Goal: Use online tool/utility: Utilize a website feature to perform a specific function

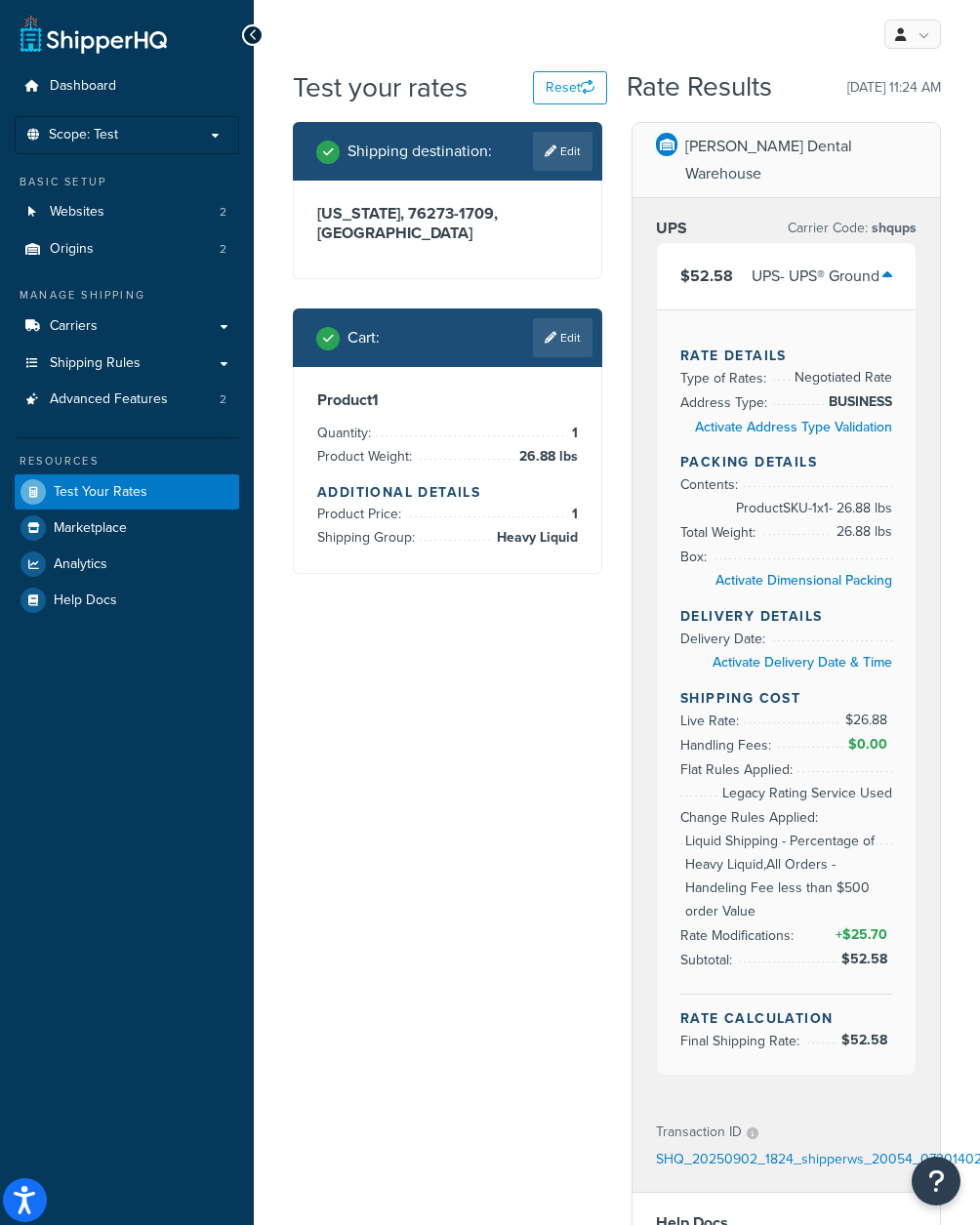
click at [464, 691] on div "Shipping destination : Edit [US_STATE], 76273-1709 , [GEOGRAPHIC_DATA] Cart : E…" at bounding box center [616, 1089] width 677 height 1932
click at [569, 319] on link "Edit" at bounding box center [563, 338] width 60 height 39
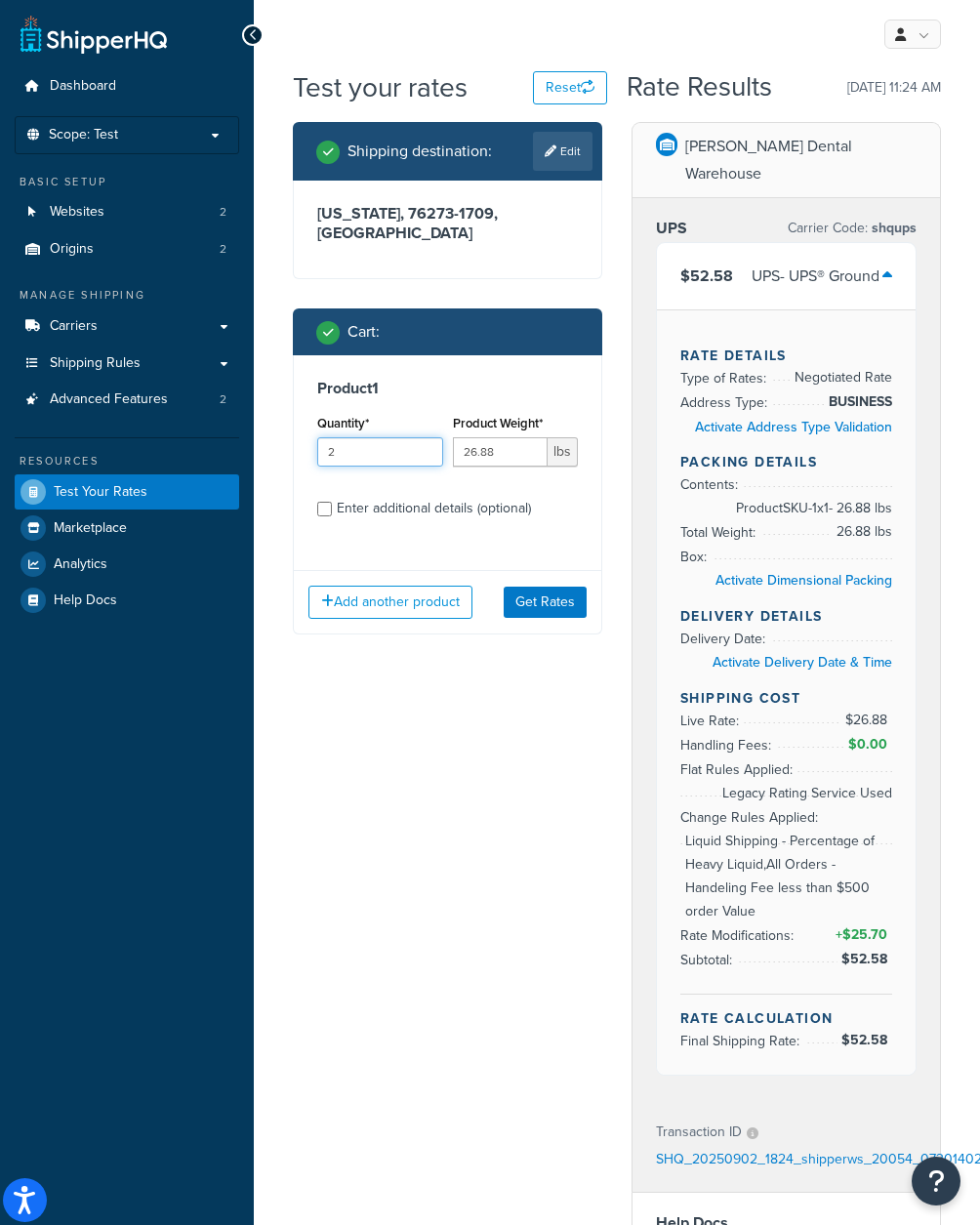
type input "2"
click at [426, 437] on input "2" at bounding box center [380, 451] width 125 height 29
drag, startPoint x: 509, startPoint y: 433, endPoint x: 358, endPoint y: 437, distance: 151.1
click at [358, 437] on div "Quantity* 2 Product Weight* 26.88 lbs" at bounding box center [448, 446] width 271 height 72
type input "16.71"
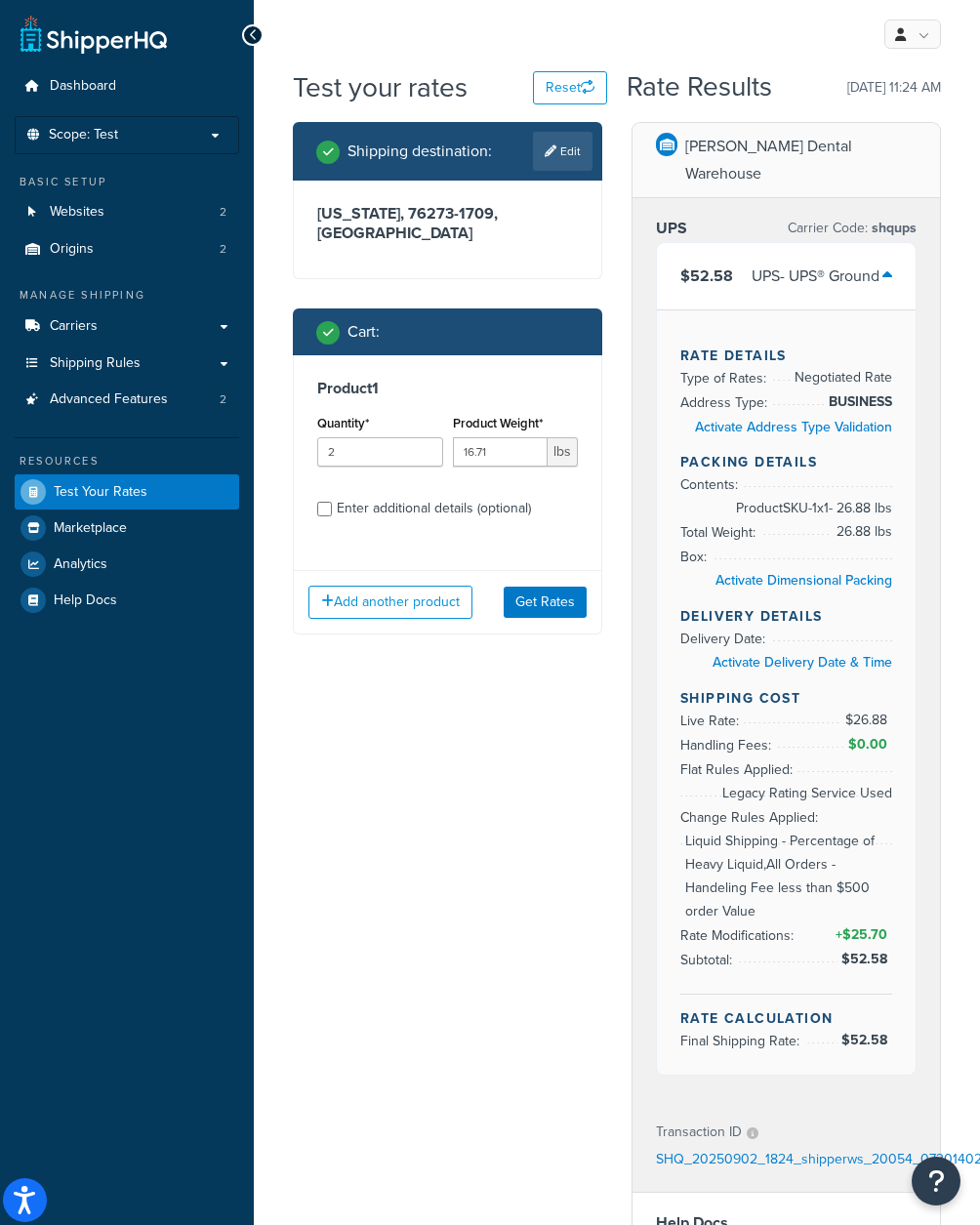
click at [382, 496] on div "Enter additional details (optional)" at bounding box center [433, 508] width 194 height 27
click at [332, 502] on input "Enter additional details (optional)" at bounding box center [325, 509] width 15 height 15
checkbox input "true"
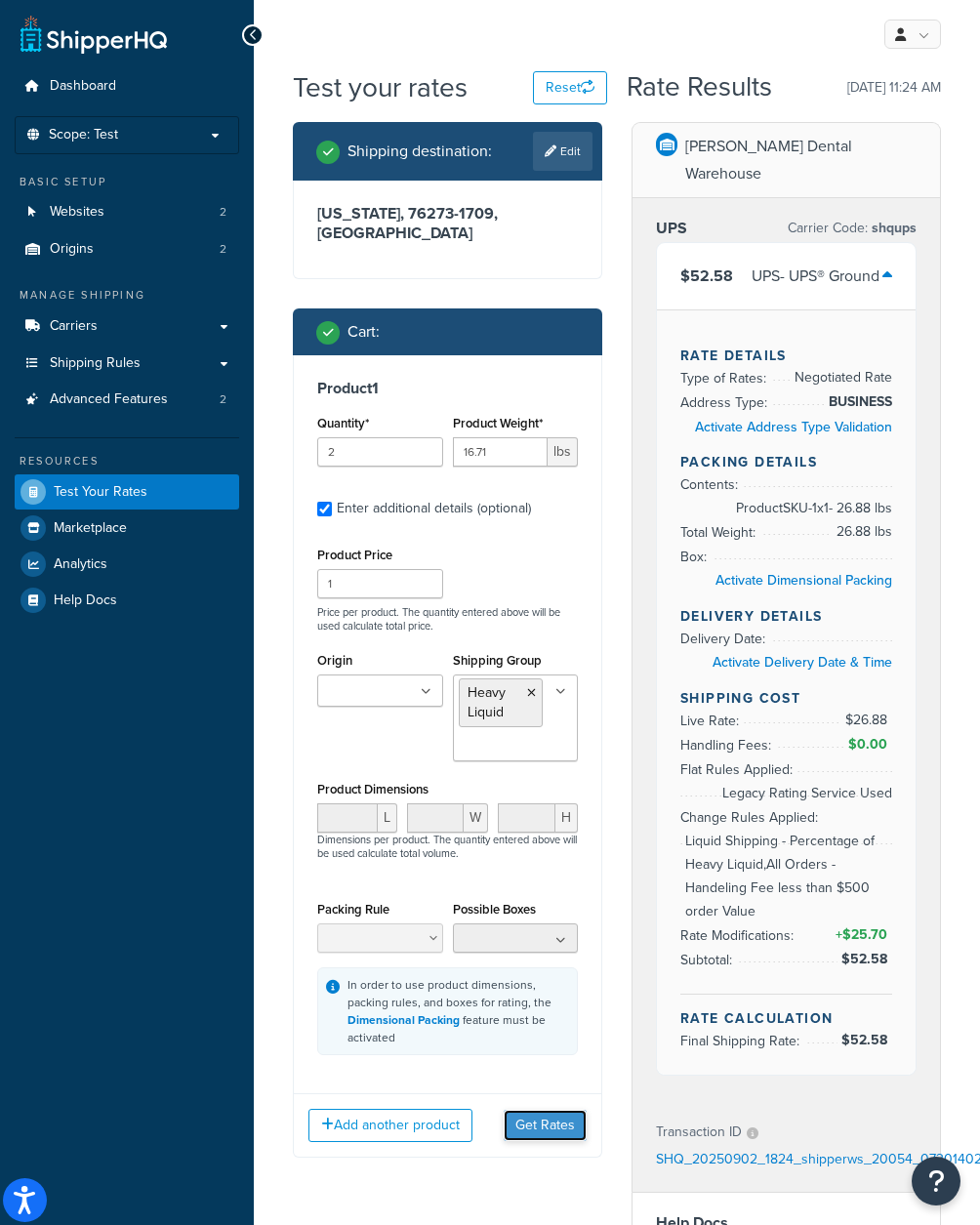
click at [541, 1110] on button "Get Rates" at bounding box center [545, 1125] width 83 height 31
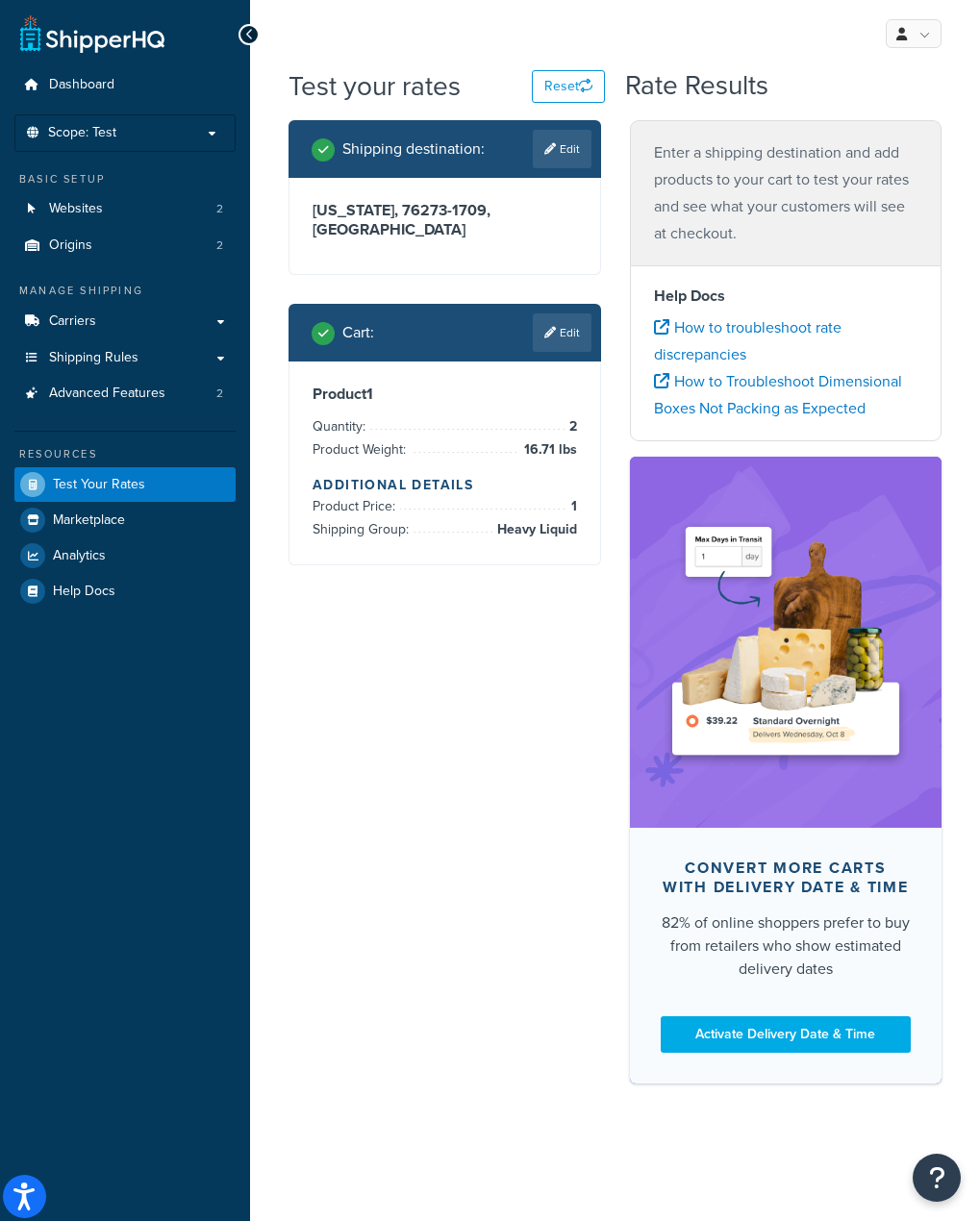
click at [704, 151] on p "Enter a shipping destination and add products to your cart to test your rates a…" at bounding box center [787, 193] width 265 height 108
click at [565, 145] on link "Edit" at bounding box center [562, 148] width 59 height 38
select select "[GEOGRAPHIC_DATA]"
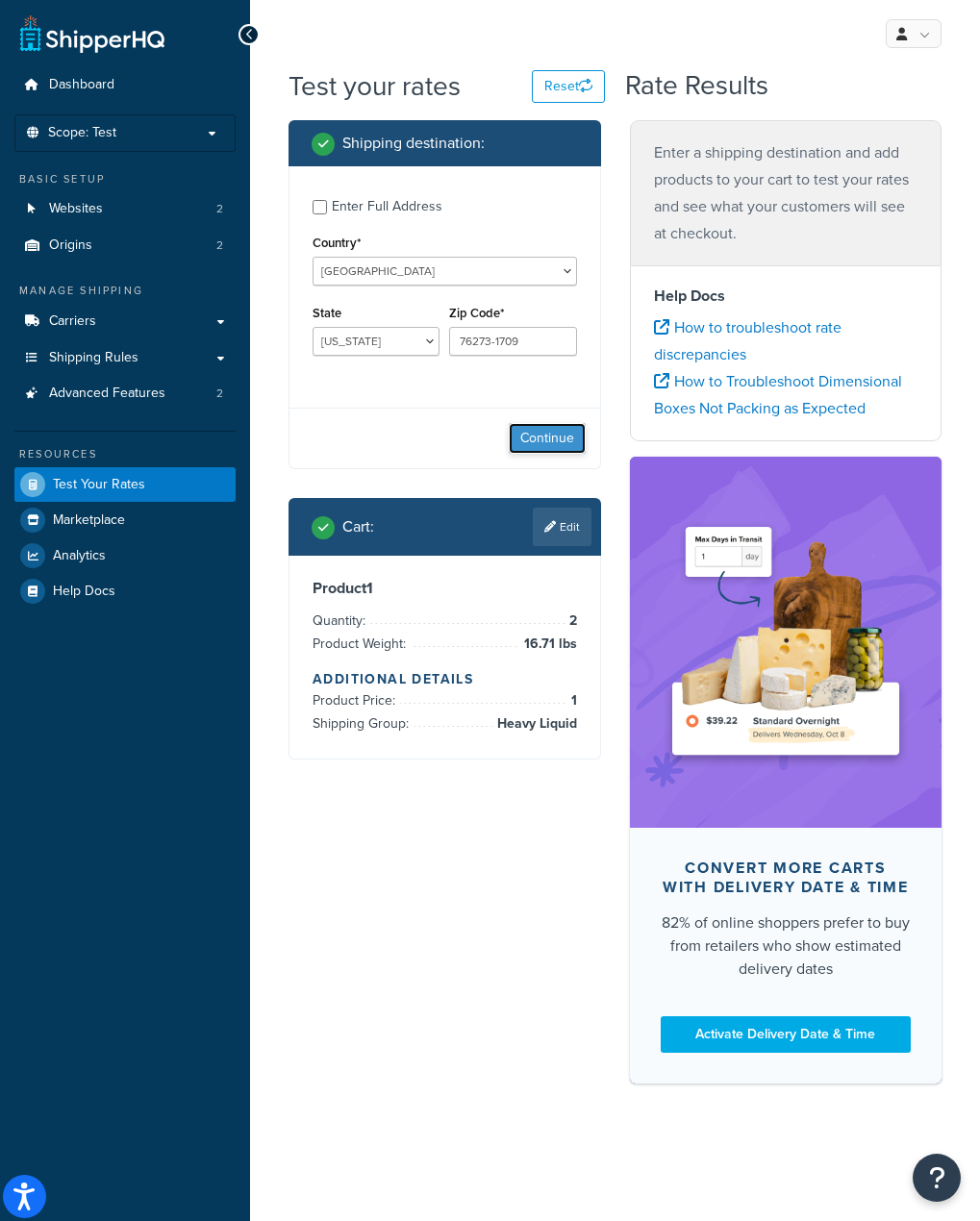
click at [548, 444] on button "Continue" at bounding box center [547, 437] width 77 height 30
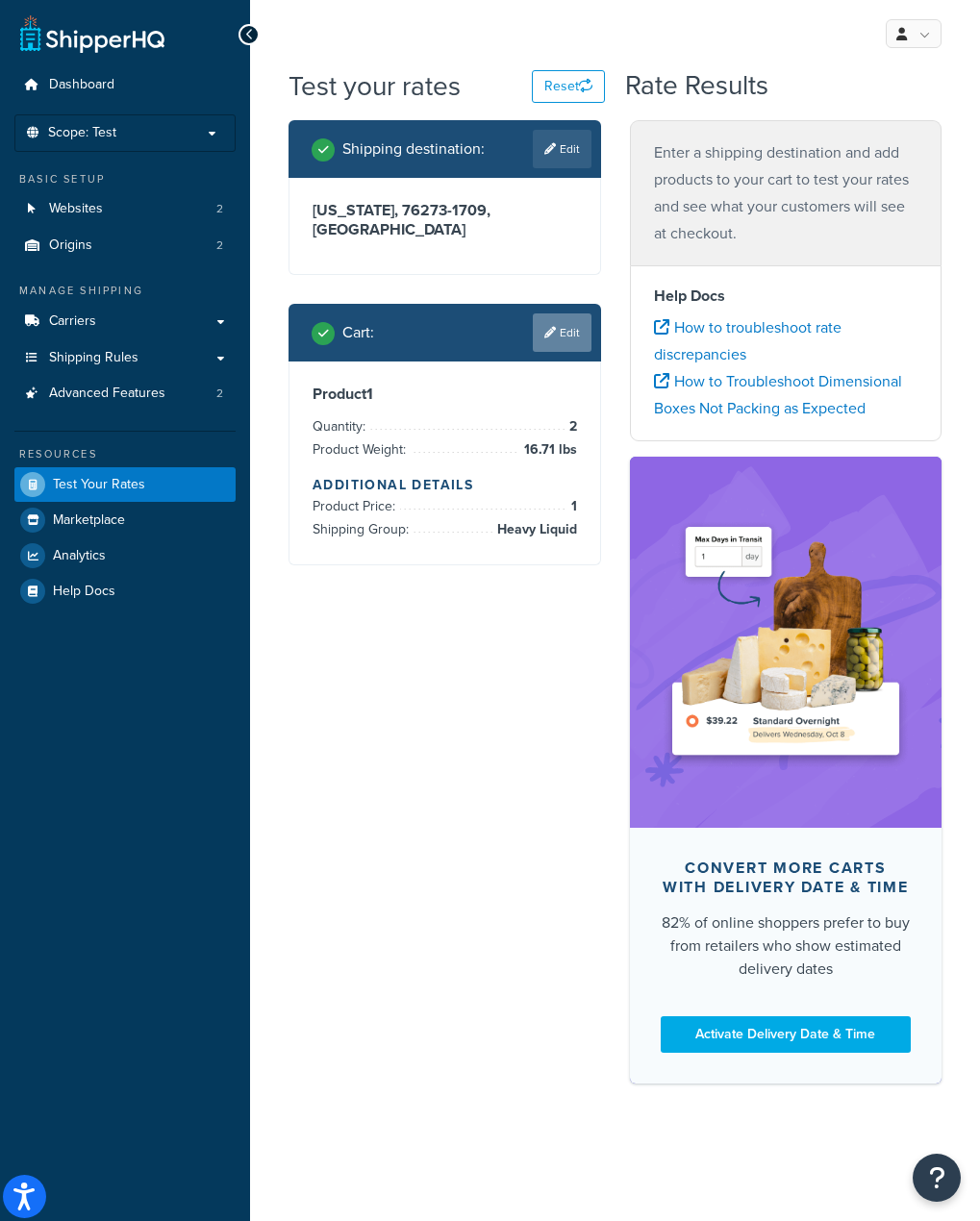
click at [569, 314] on link "Edit" at bounding box center [562, 332] width 59 height 38
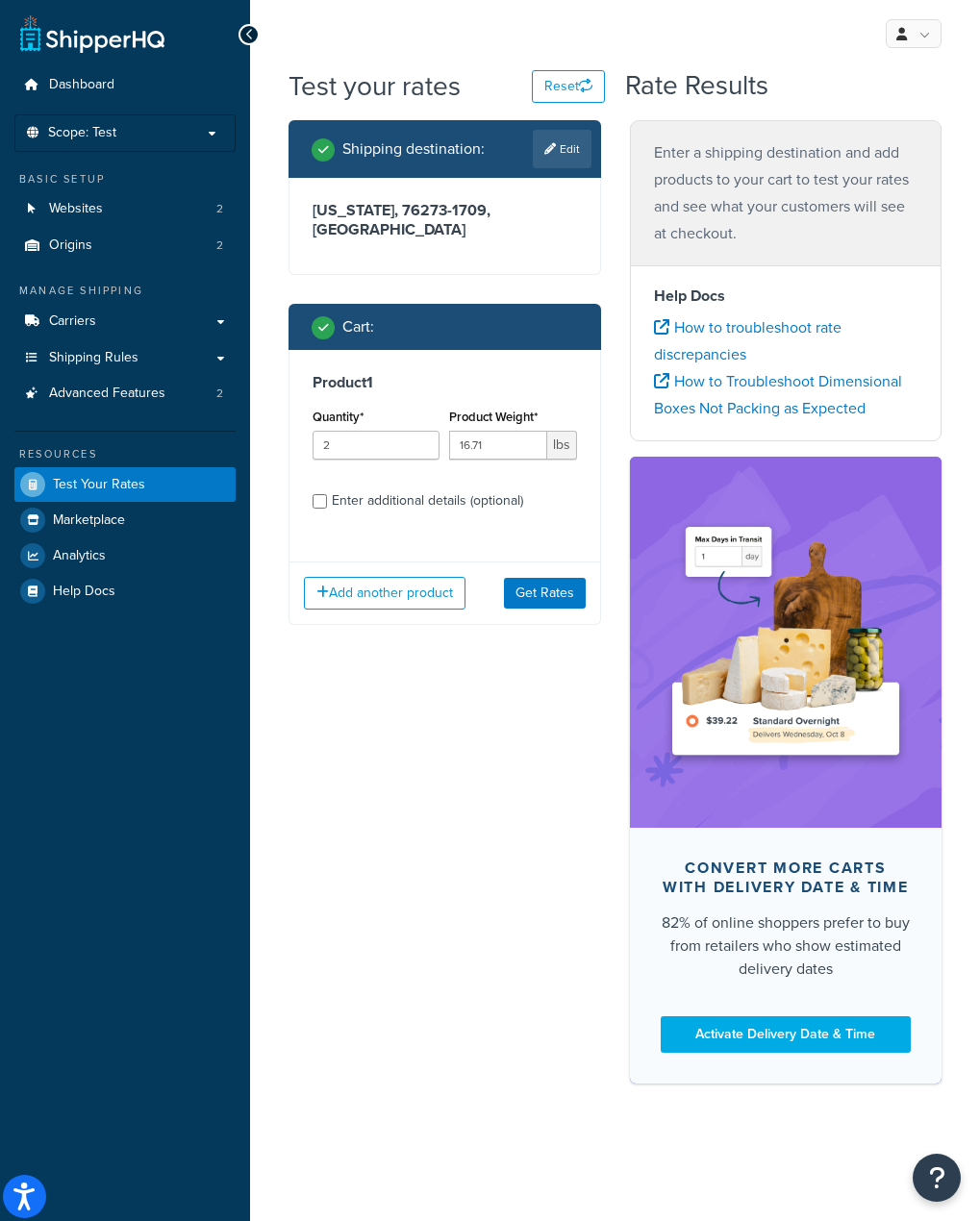
click at [460, 487] on div "Enter additional details (optional)" at bounding box center [427, 500] width 191 height 26
click at [327, 494] on input "Enter additional details (optional)" at bounding box center [320, 501] width 15 height 15
checkbox input "true"
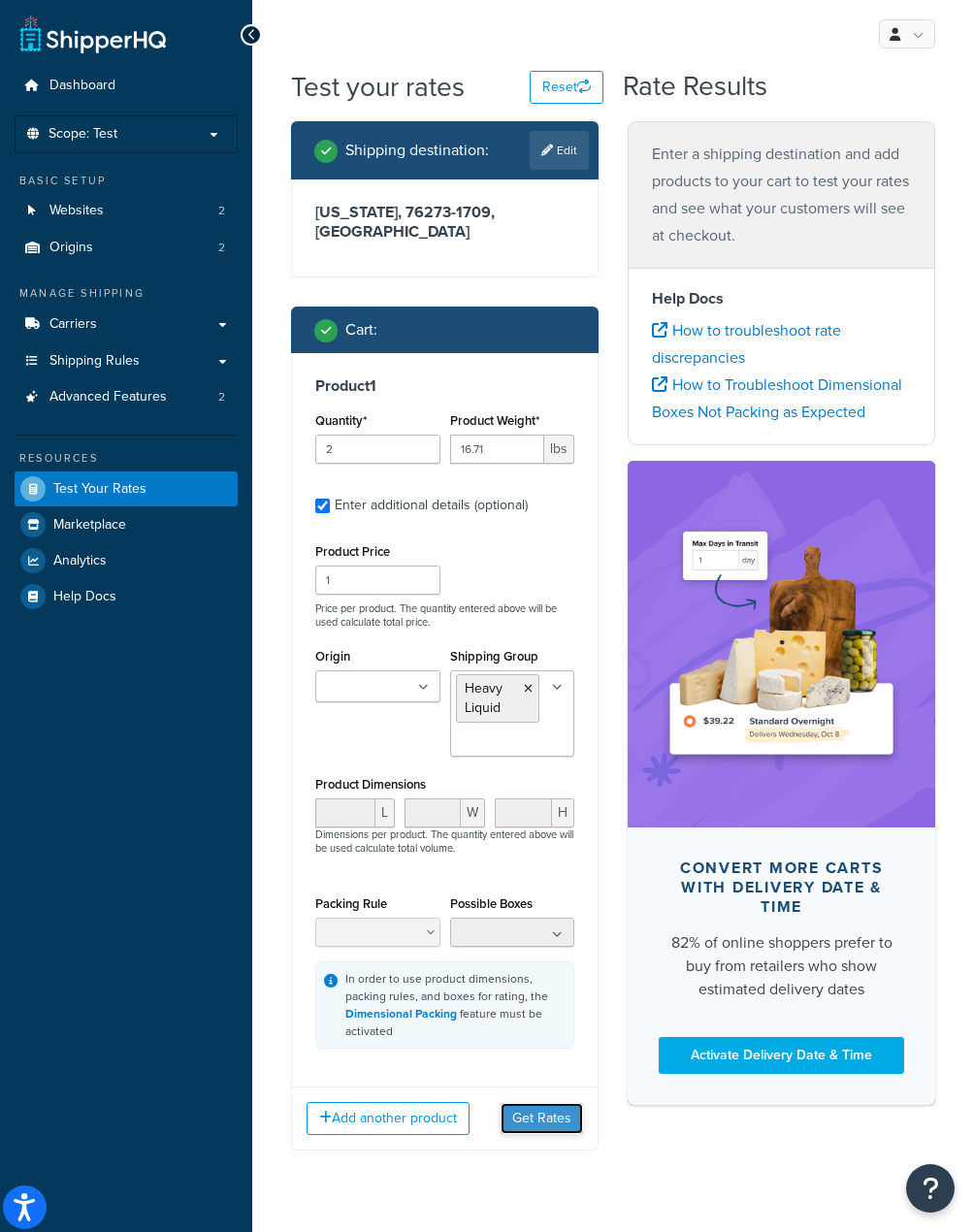
click at [537, 1103] on button "Get Rates" at bounding box center [541, 1118] width 82 height 31
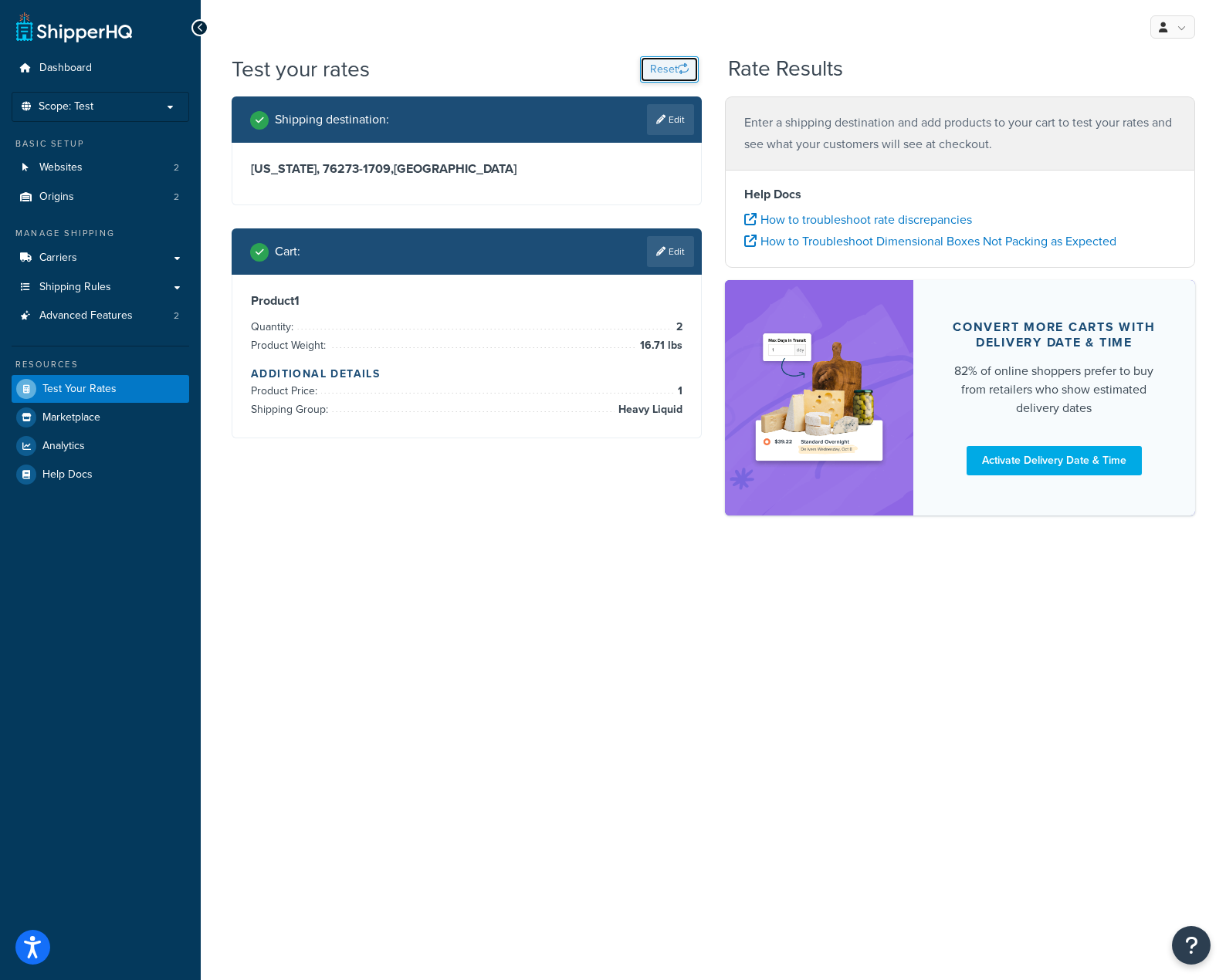
click at [652, 72] on button "Reset" at bounding box center [669, 69] width 59 height 26
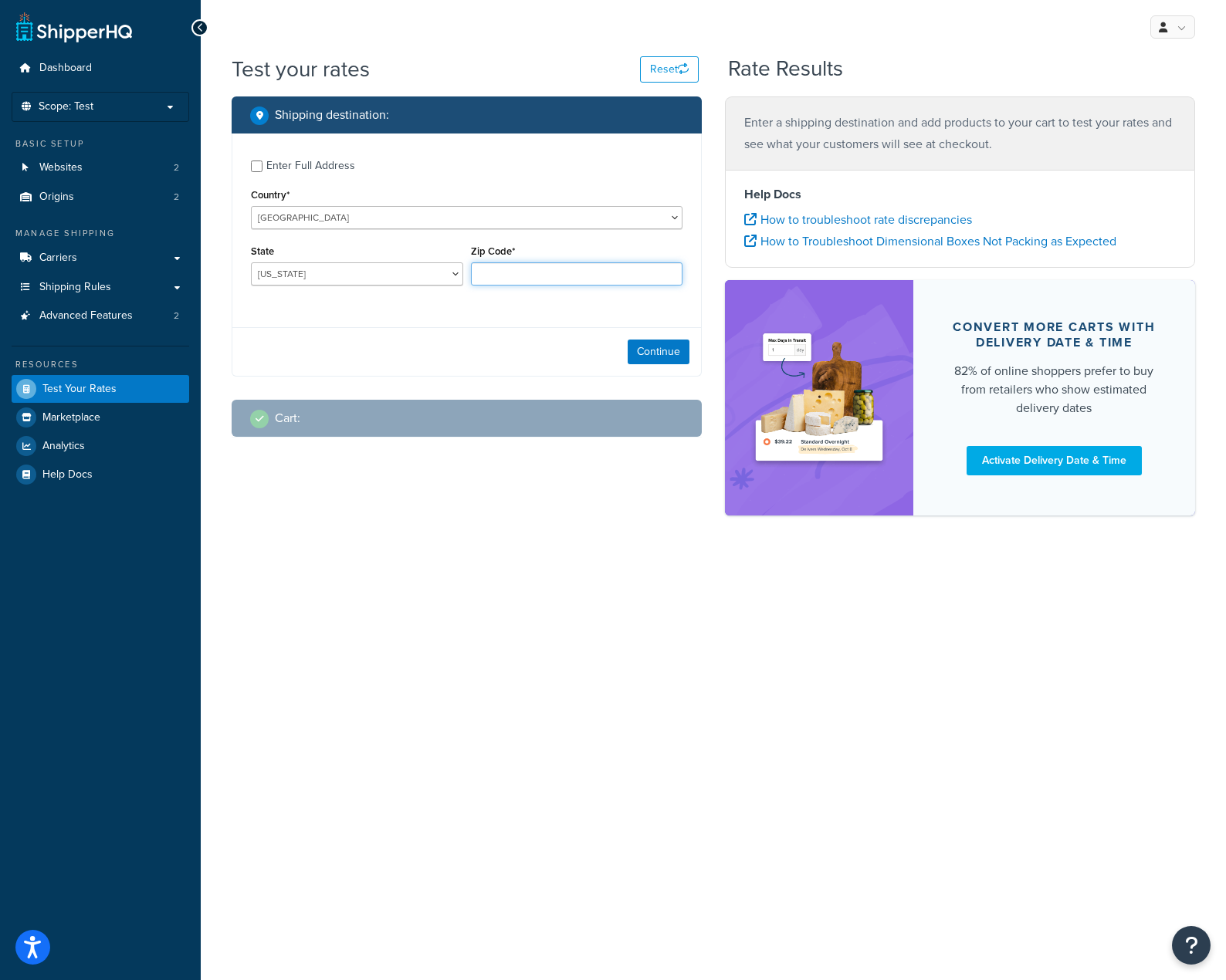
click at [528, 284] on input "Zip Code*" at bounding box center [577, 273] width 213 height 23
paste input "85008"
type input "85008"
click at [343, 271] on select "[US_STATE] [US_STATE] [US_STATE] [US_STATE] [US_STATE] Armed Forces Americas Ar…" at bounding box center [357, 273] width 213 height 23
select select "AZ"
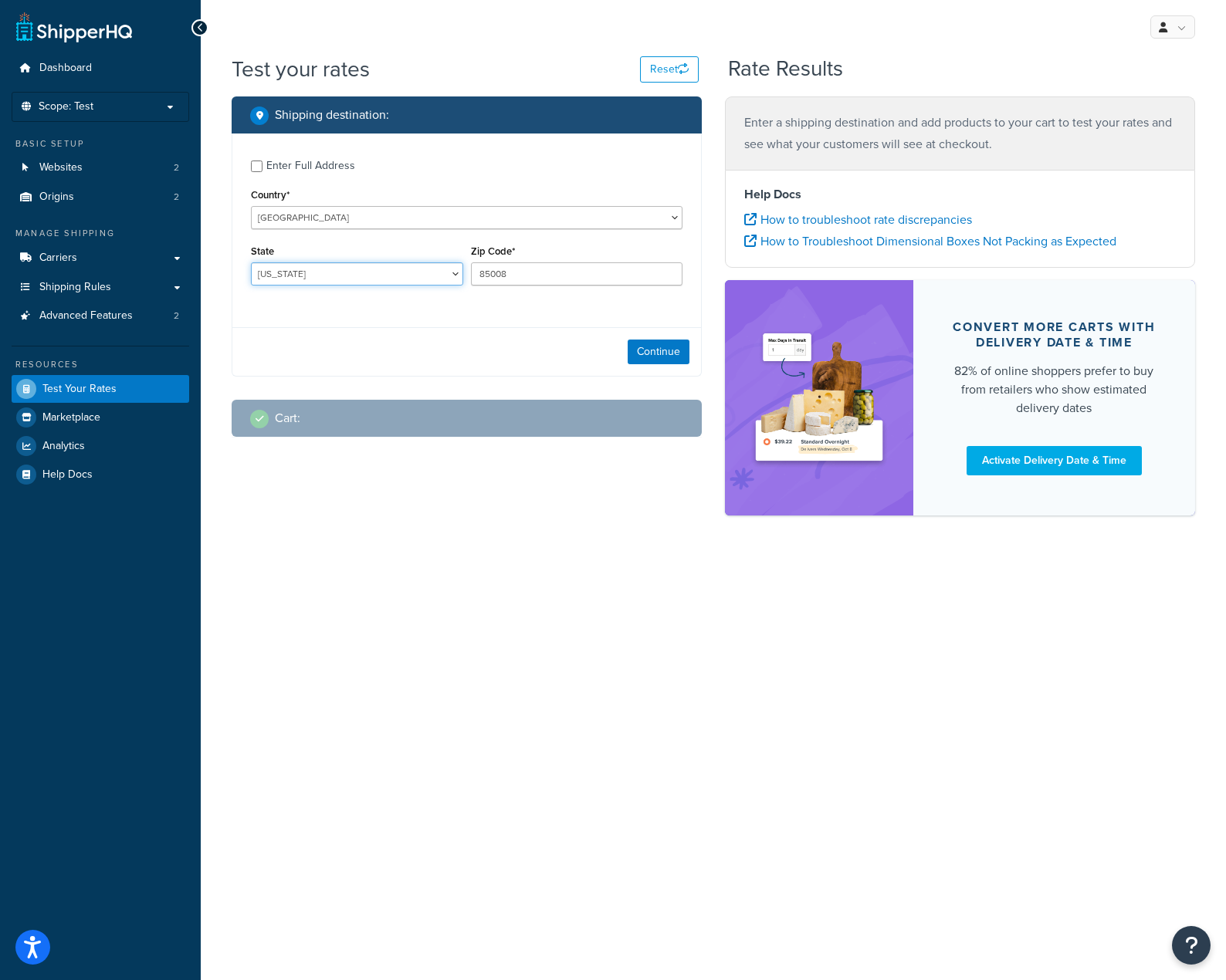
click at [251, 263] on select "[US_STATE] [US_STATE] [US_STATE] [US_STATE] [US_STATE] Armed Forces Americas Ar…" at bounding box center [357, 273] width 213 height 23
click at [651, 354] on button "Continue" at bounding box center [658, 351] width 61 height 24
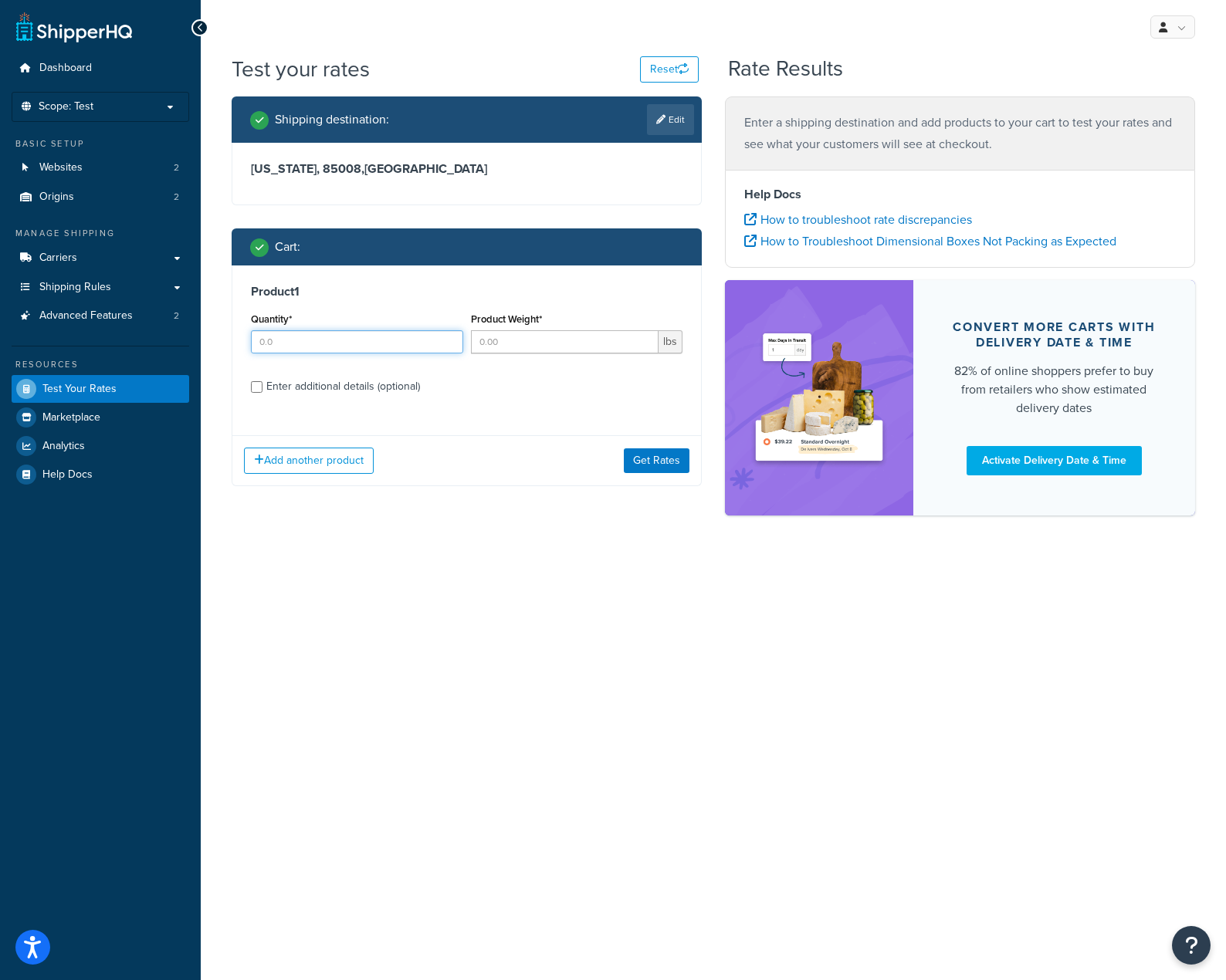
click at [352, 335] on input "Quantity*" at bounding box center [357, 342] width 213 height 23
type input "1"
click at [446, 335] on input "1" at bounding box center [357, 342] width 213 height 23
click at [535, 346] on input "Product Weight*" at bounding box center [565, 342] width 188 height 23
type input "16.71"
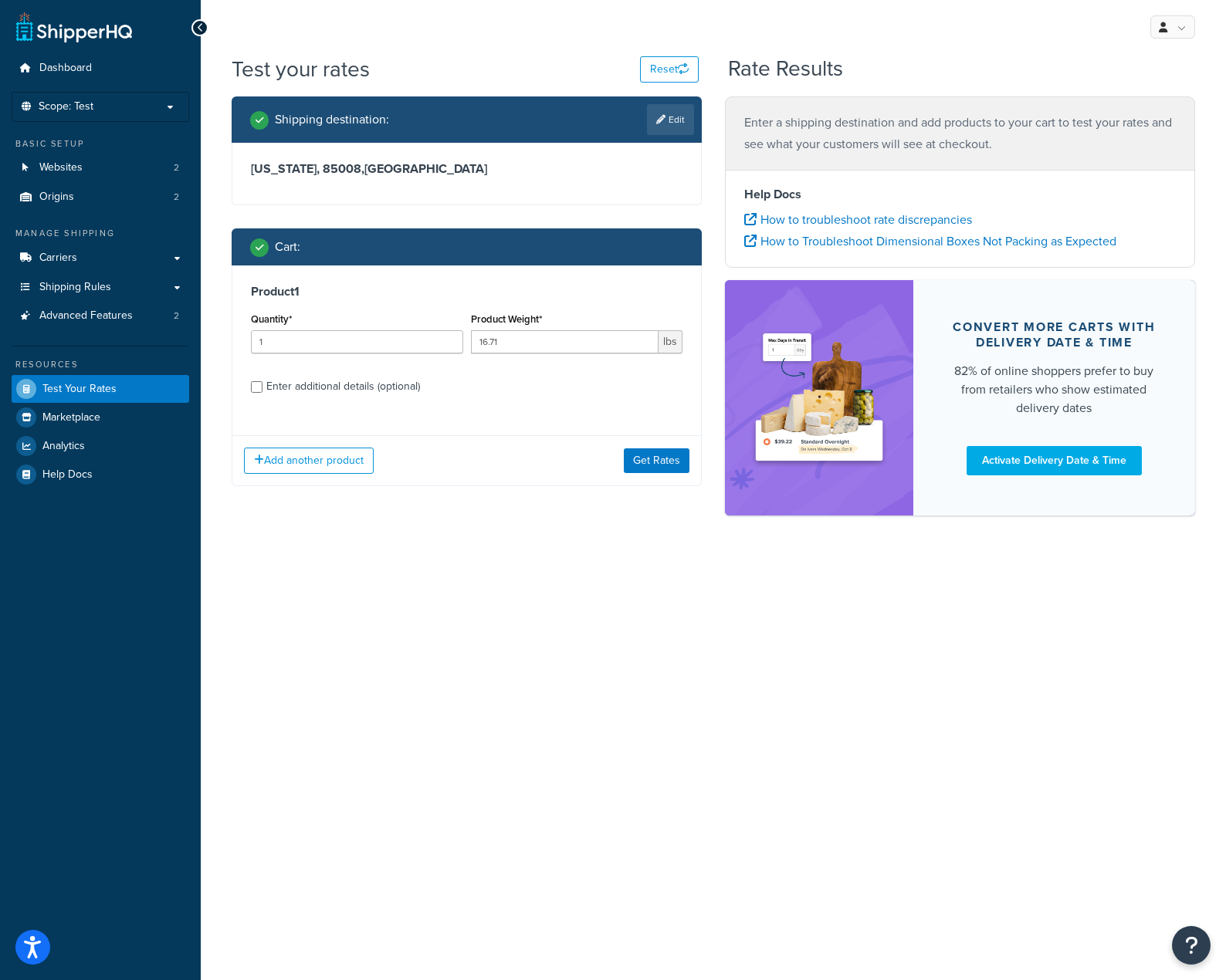
click at [382, 383] on div "Enter additional details (optional)" at bounding box center [343, 386] width 154 height 21
click at [262, 383] on input "Enter additional details (optional)" at bounding box center [257, 386] width 12 height 12
checkbox input "true"
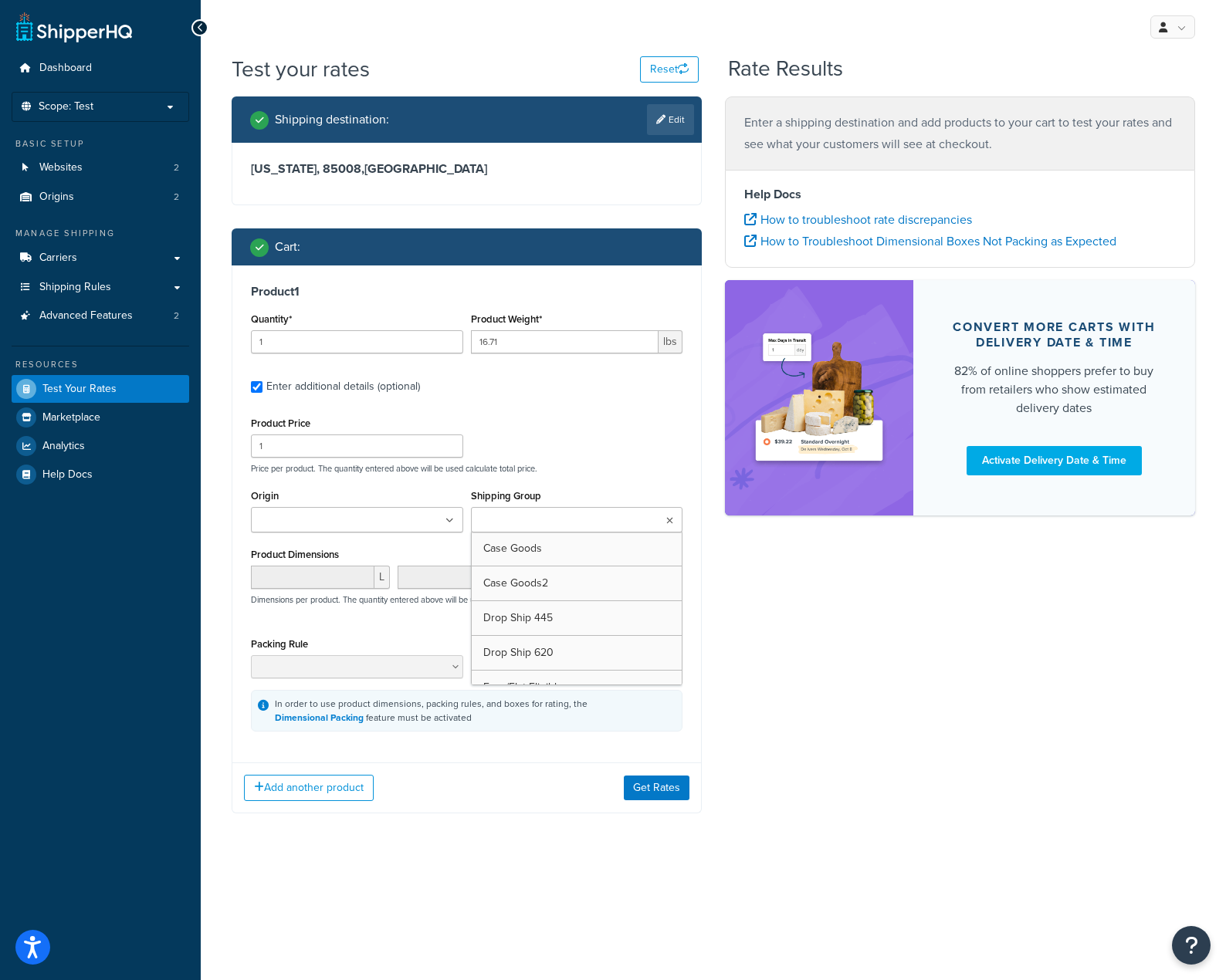
click at [561, 516] on input "Shipping Group" at bounding box center [544, 521] width 137 height 17
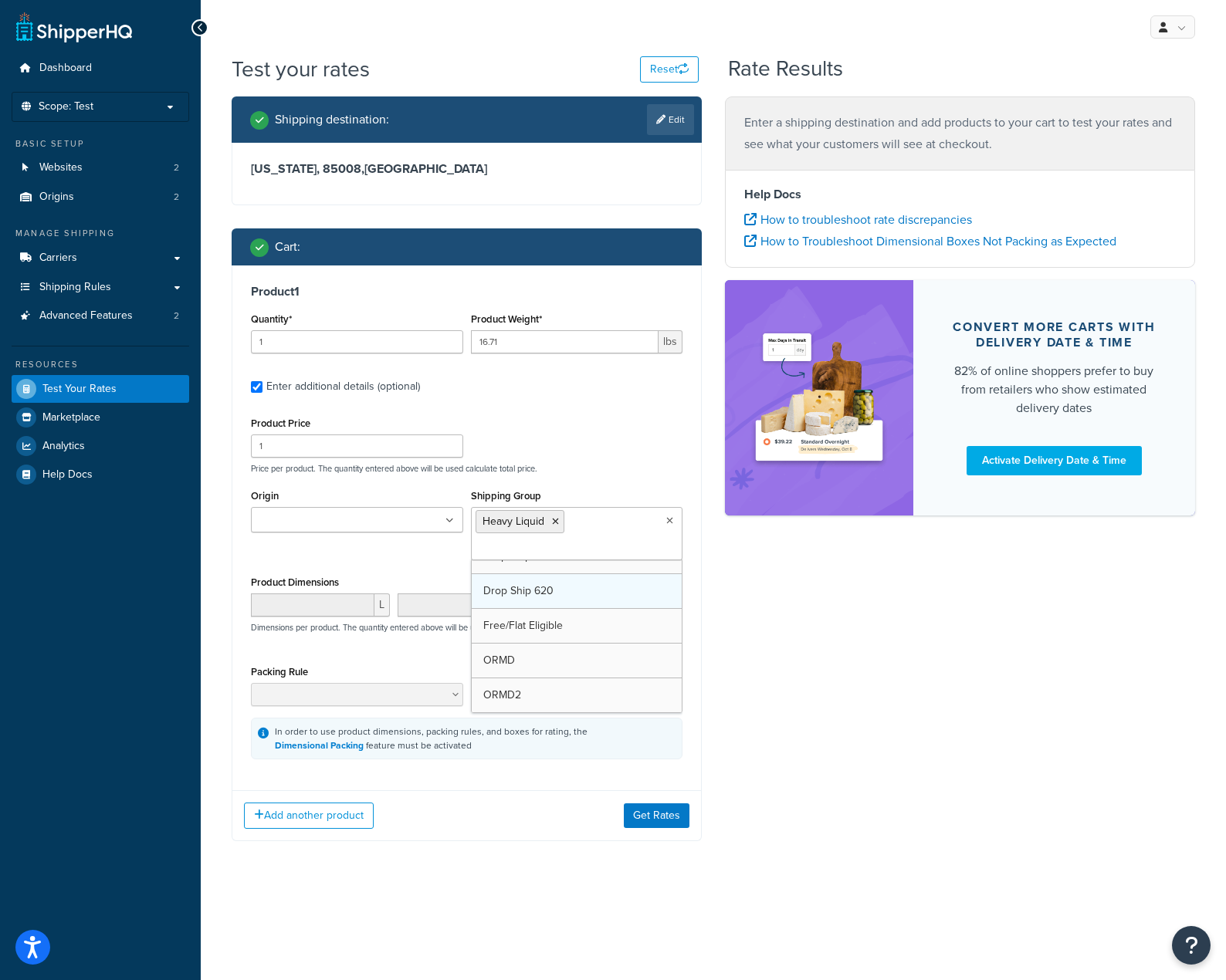
scroll to position [90, 0]
click at [646, 823] on button "Get Rates" at bounding box center [656, 815] width 65 height 24
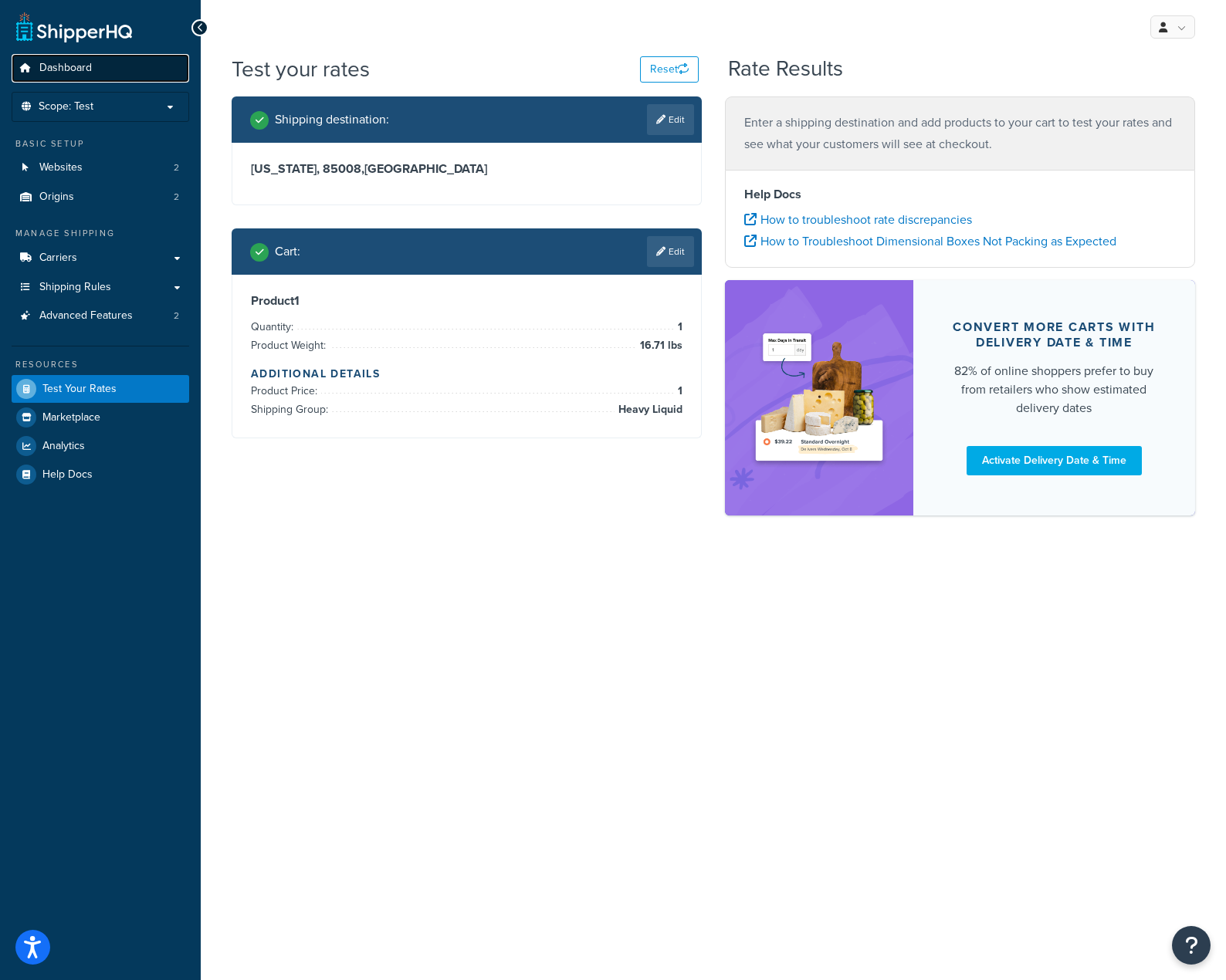
click at [122, 54] on link "Dashboard" at bounding box center [100, 68] width 177 height 28
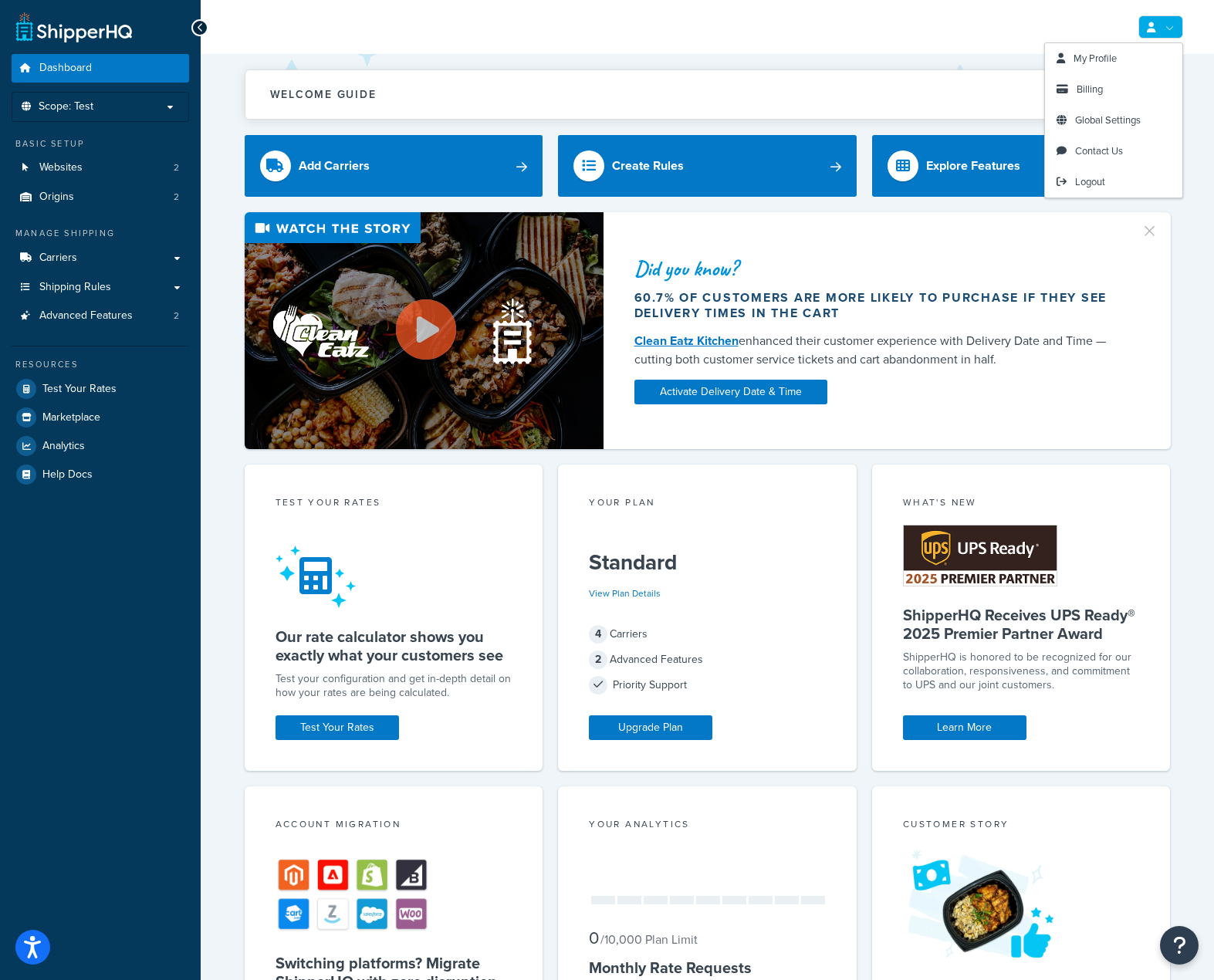
click at [1156, 30] on link at bounding box center [1160, 27] width 45 height 23
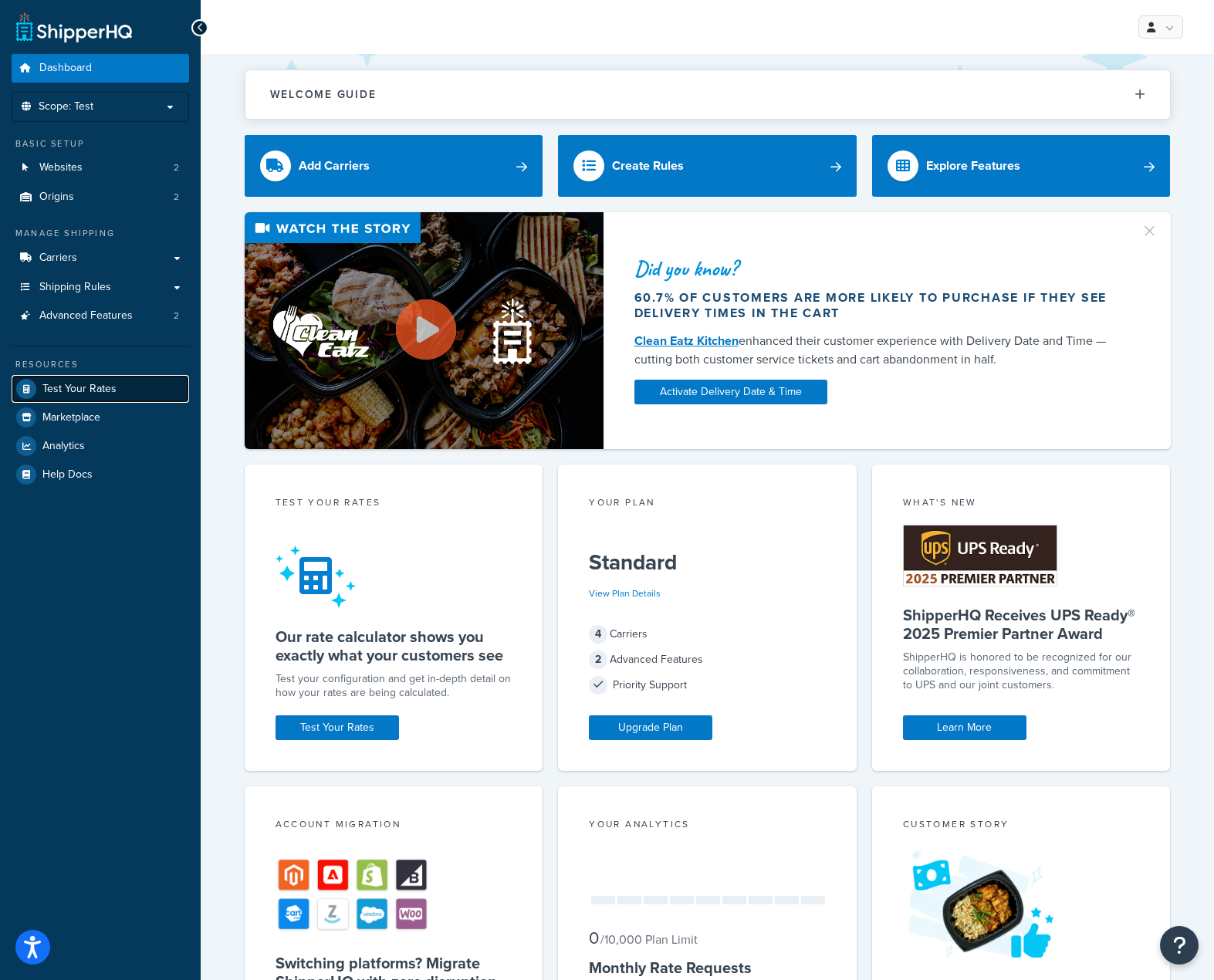
click at [106, 389] on span "Test Your Rates" at bounding box center [80, 389] width 74 height 13
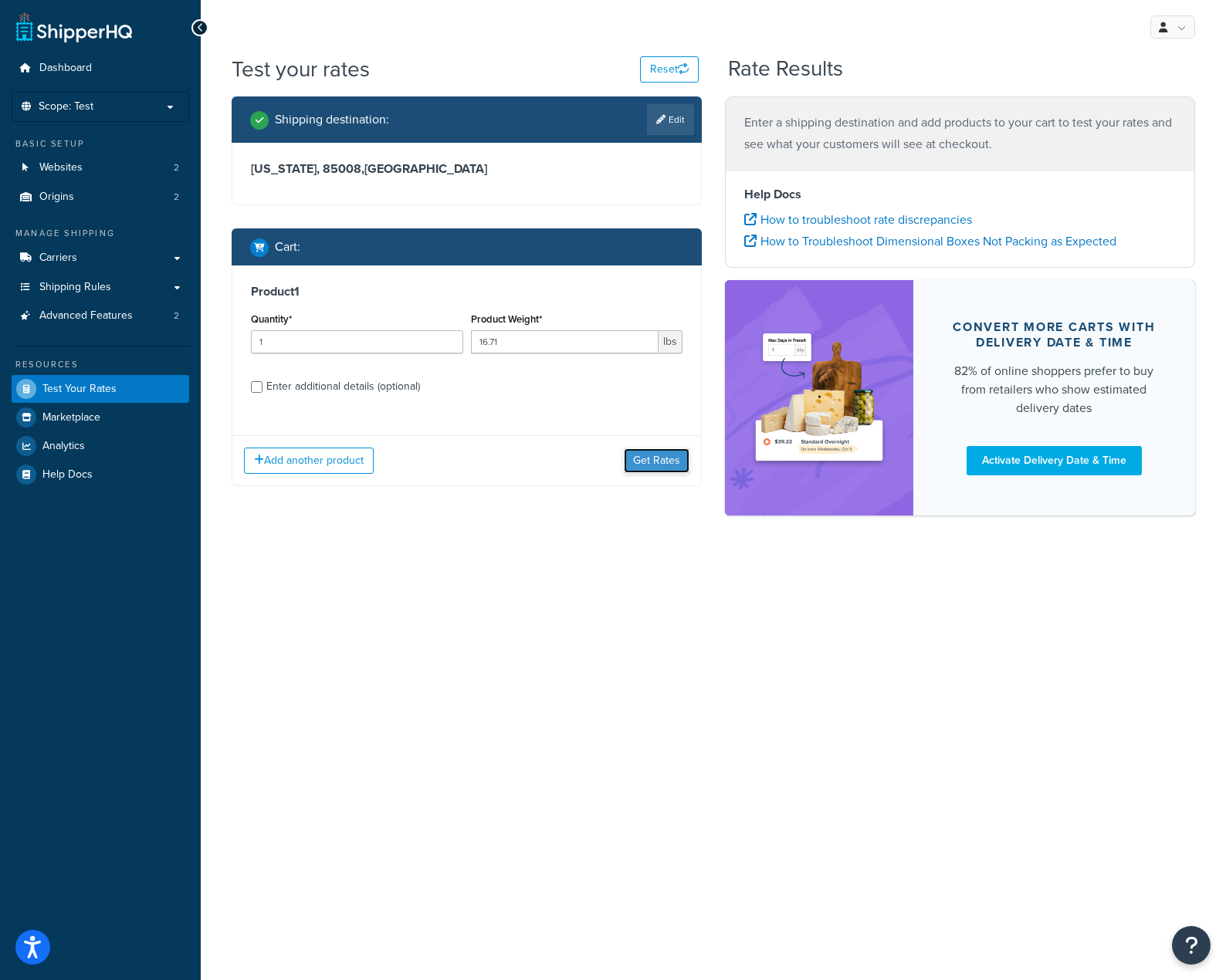
click at [651, 462] on button "Get Rates" at bounding box center [656, 460] width 65 height 24
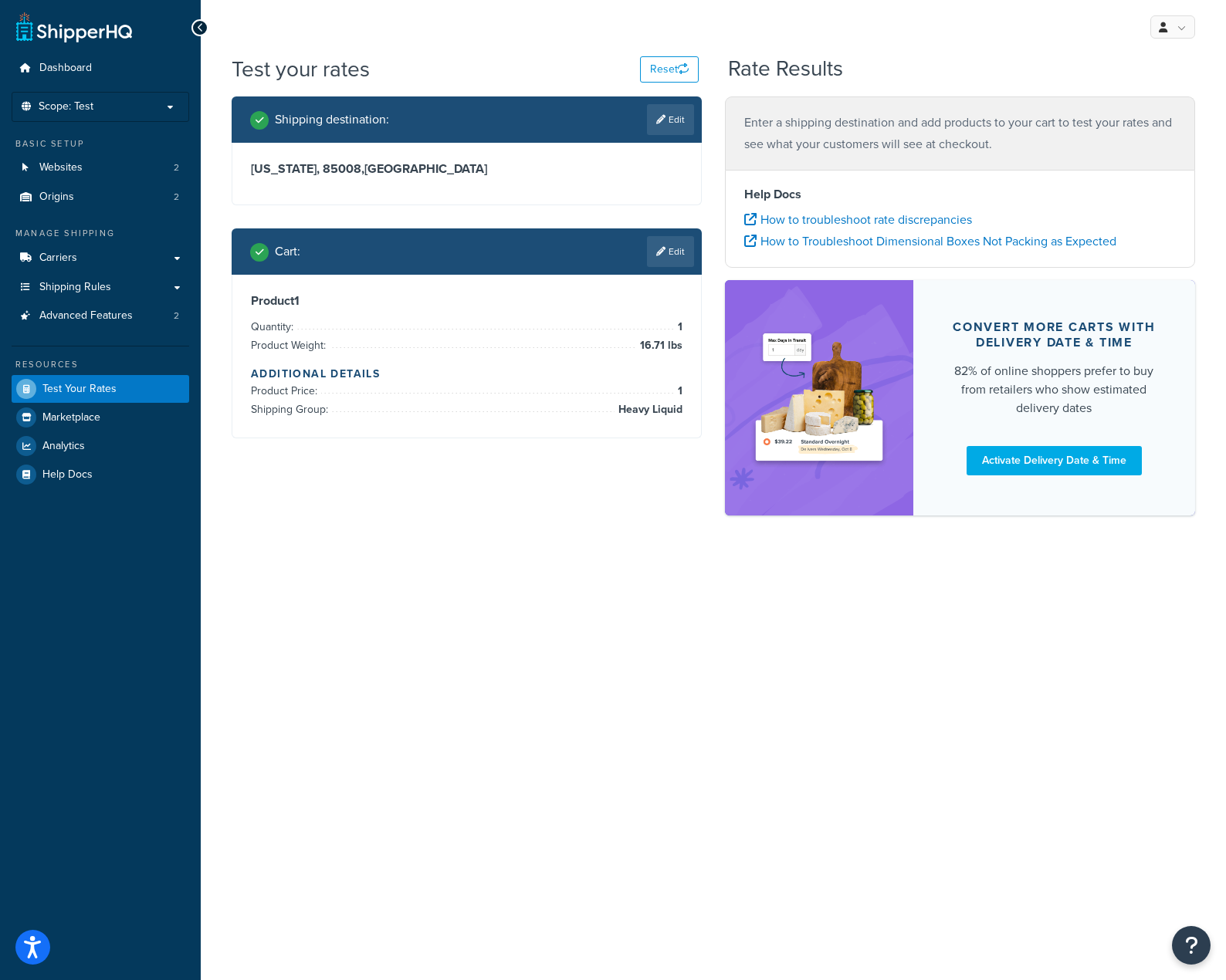
click at [860, 118] on p "Enter a shipping destination and add products to your cart to test your rates a…" at bounding box center [960, 133] width 432 height 43
click at [942, 146] on p "Enter a shipping destination and add products to your cart to test your rates a…" at bounding box center [960, 133] width 432 height 43
click at [1167, 30] on link at bounding box center [1172, 27] width 45 height 23
click at [1109, 184] on span "Logout" at bounding box center [1102, 182] width 30 height 15
click at [1129, 185] on link "Logout" at bounding box center [1125, 182] width 138 height 31
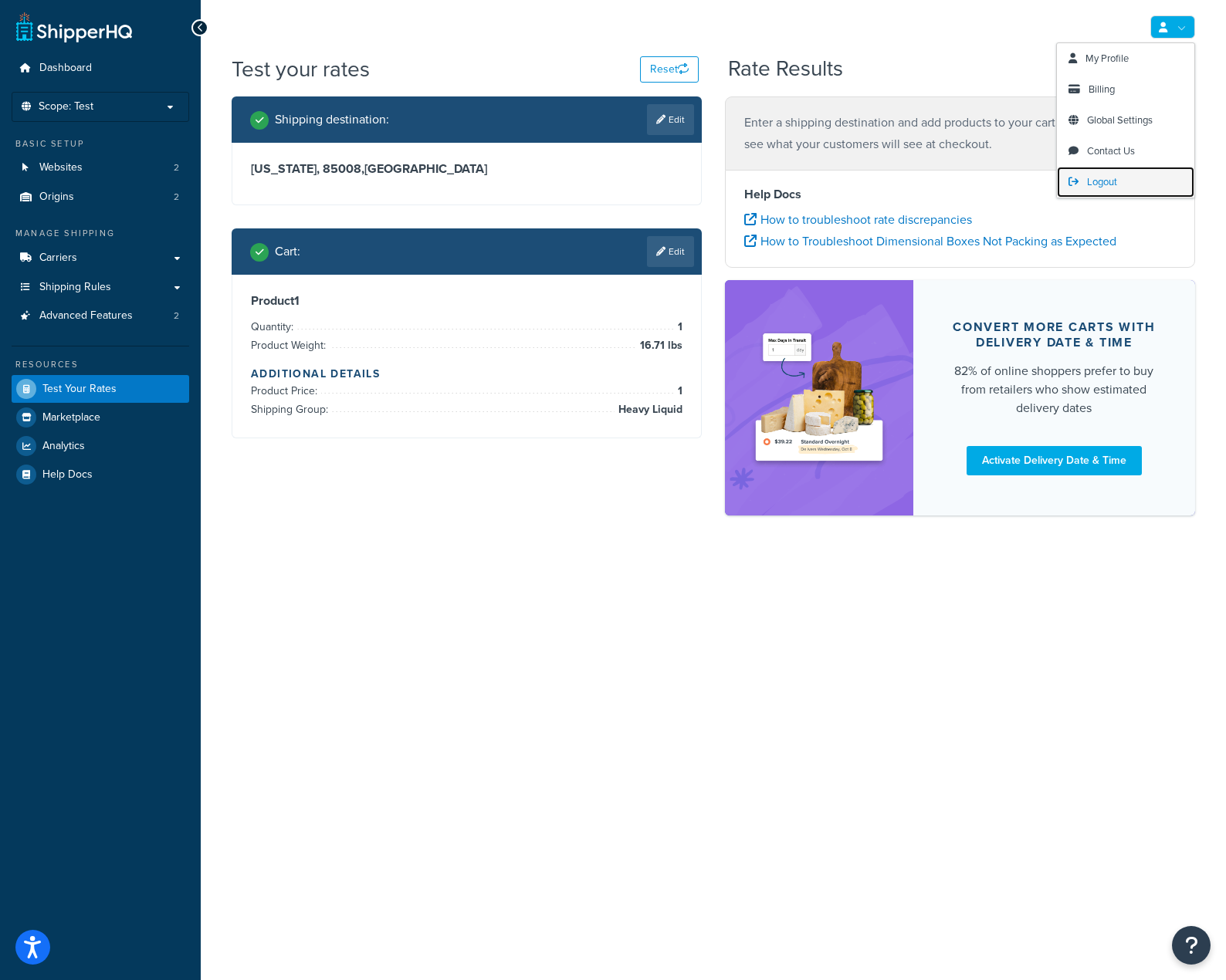
click at [1129, 185] on link "Logout" at bounding box center [1125, 182] width 138 height 31
